Goal: Navigation & Orientation: Find specific page/section

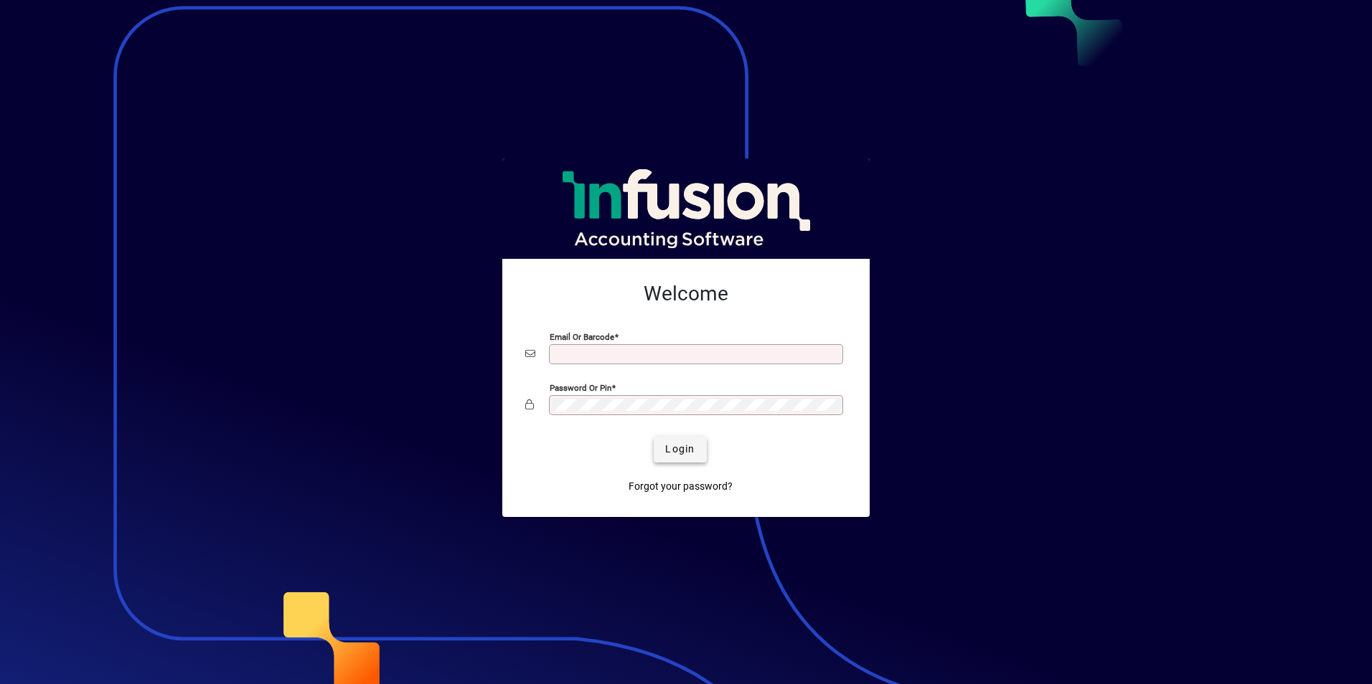
type input "**********"
click at [682, 452] on span "Login" at bounding box center [679, 449] width 29 height 15
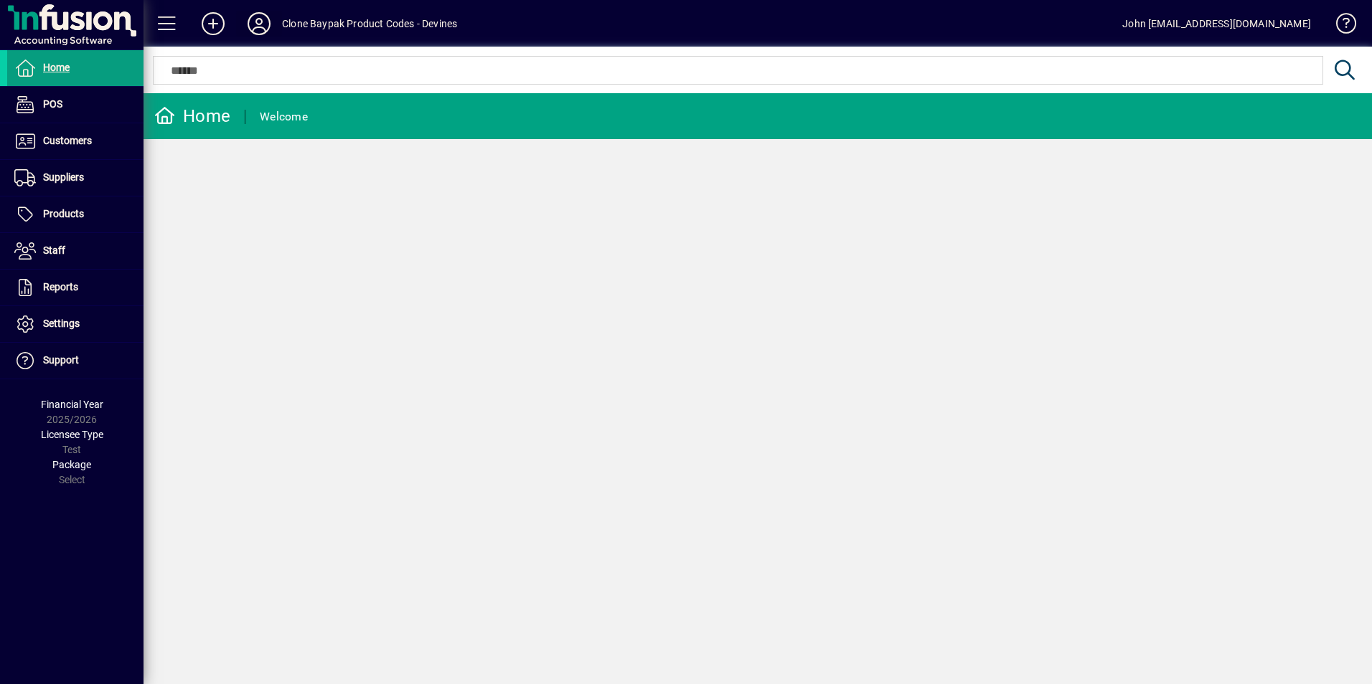
click at [258, 24] on icon at bounding box center [259, 23] width 29 height 23
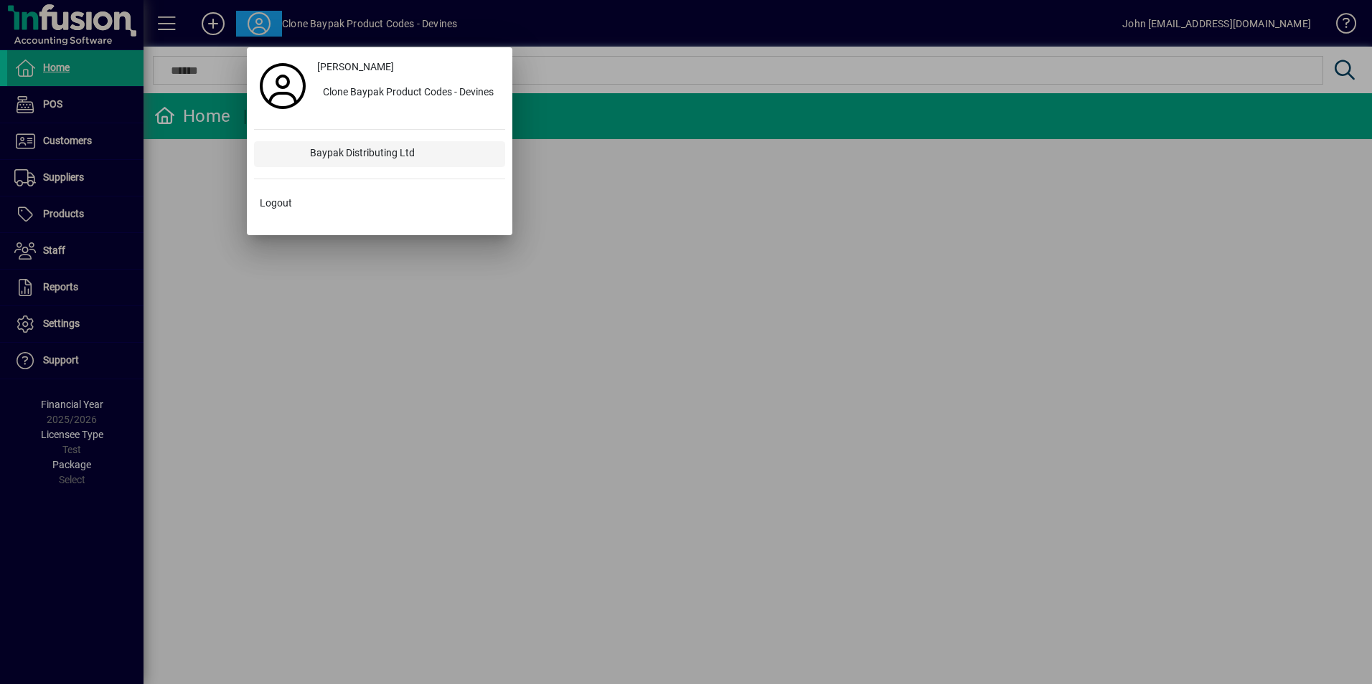
click at [339, 153] on div "Baypak Distributing Ltd" at bounding box center [401, 154] width 207 height 26
